Goal: Task Accomplishment & Management: Complete application form

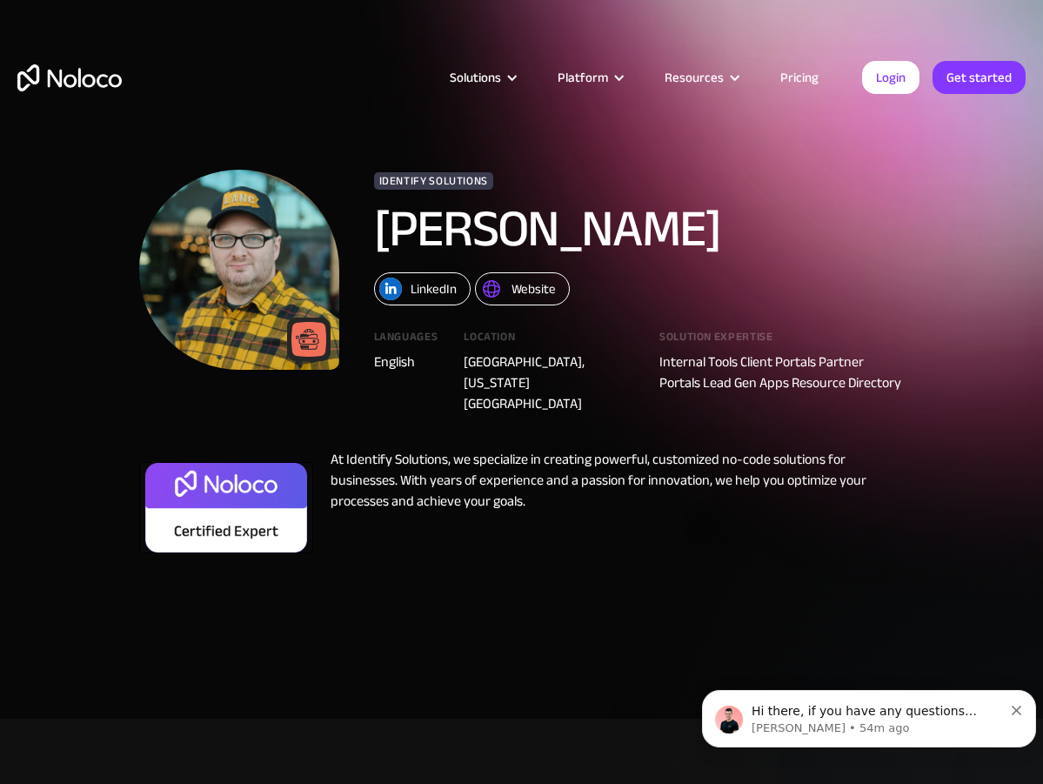
click at [1023, 707] on div "Hi there, if you have any questions about hiring an expert to help with [PERSON…" at bounding box center [869, 718] width 334 height 57
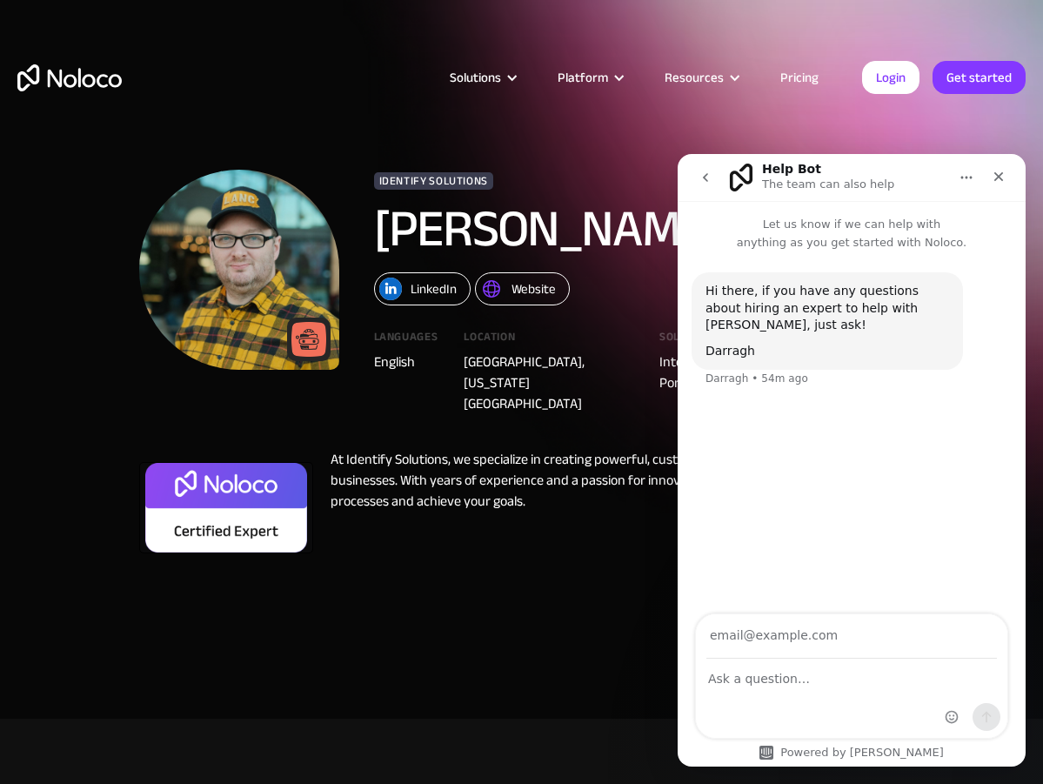
click at [995, 177] on icon "Close" at bounding box center [999, 177] width 14 height 14
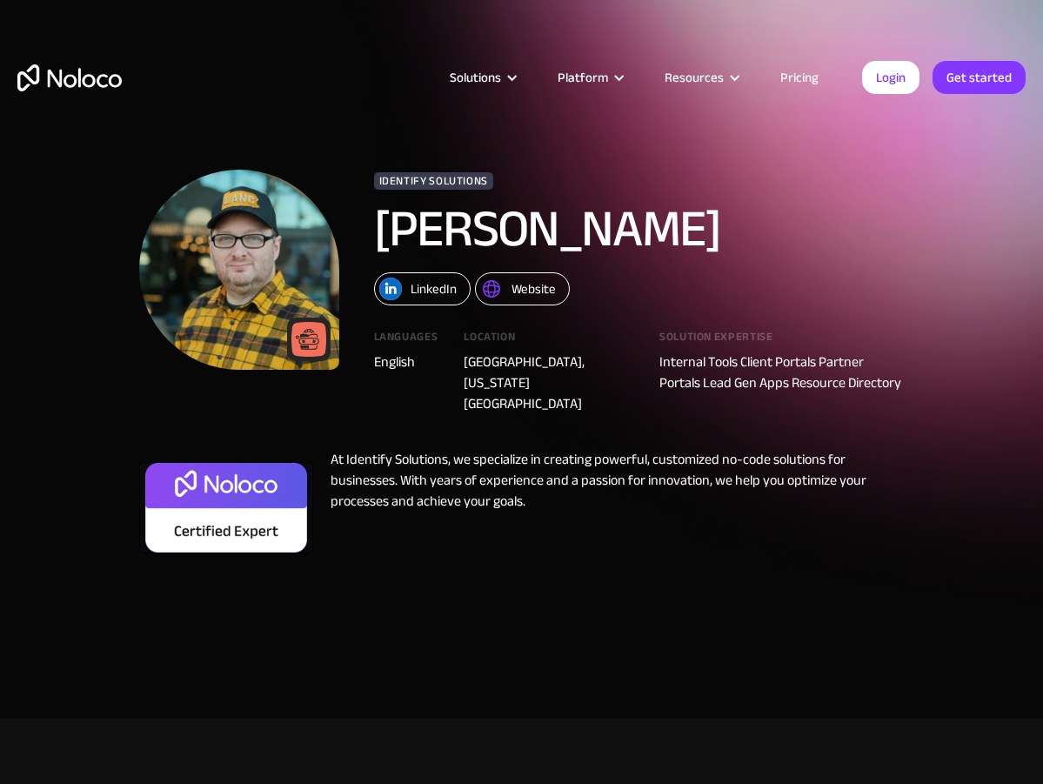
click at [643, 597] on section "Identify Solutions Benjamin Bachman LinkedIn Website Languages English Location…" at bounding box center [521, 359] width 1043 height 719
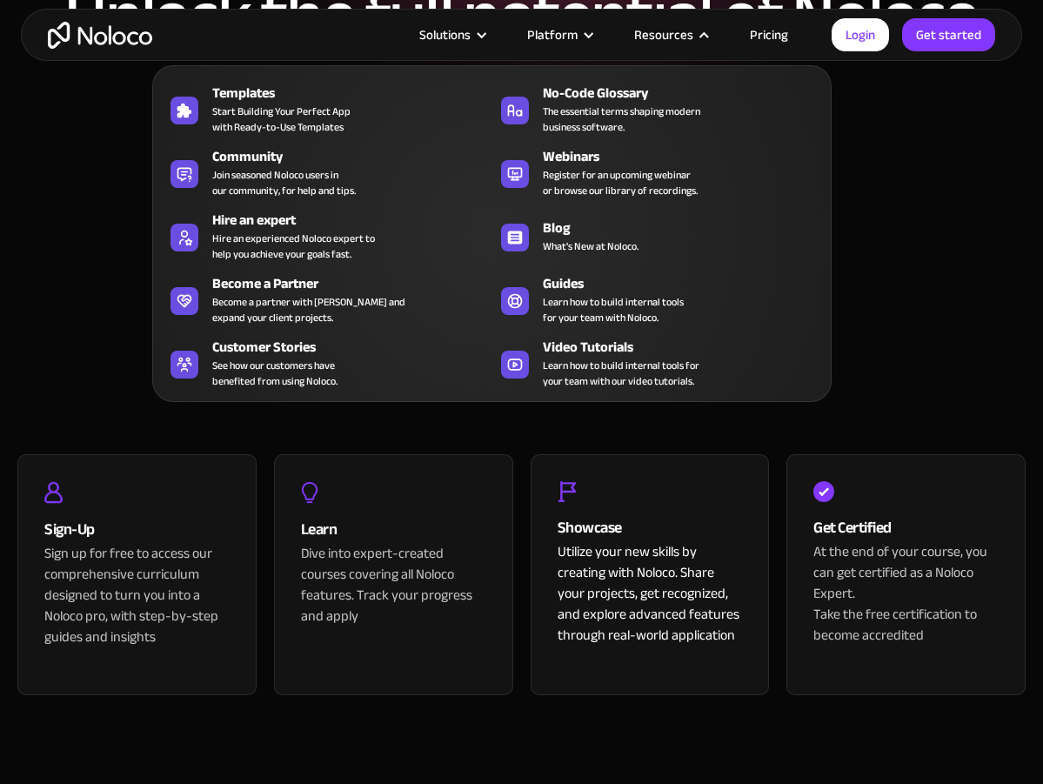
scroll to position [174, 0]
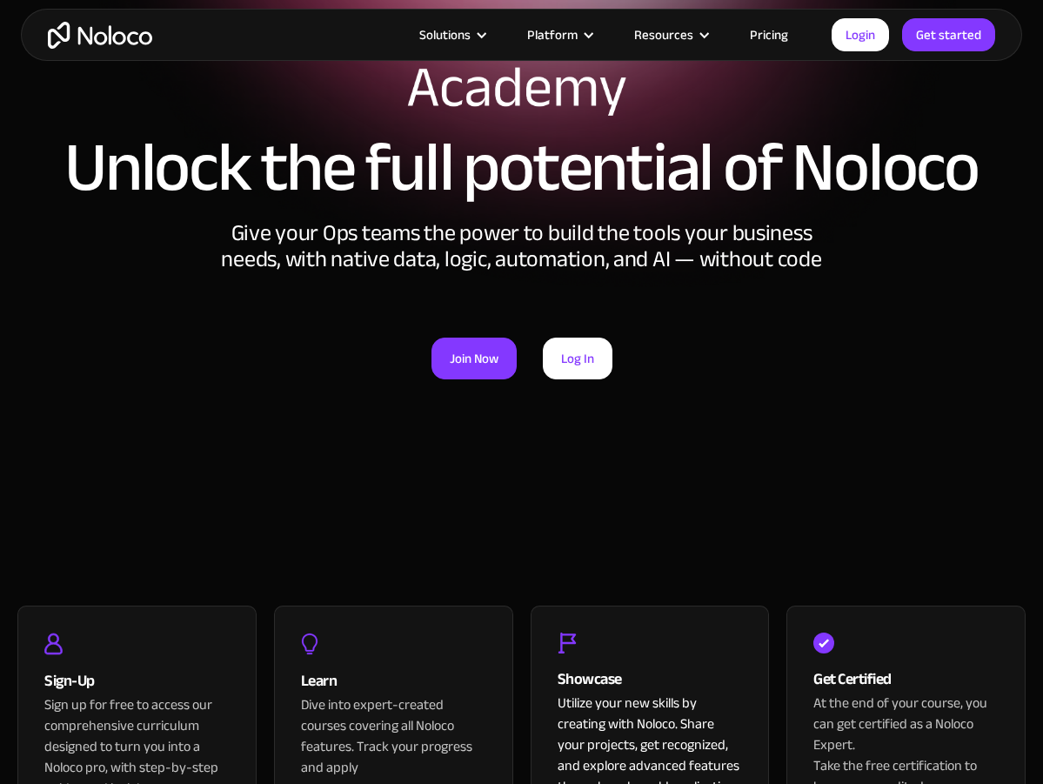
click at [457, 360] on link "Join Now" at bounding box center [474, 359] width 85 height 42
